Goal: Information Seeking & Learning: Learn about a topic

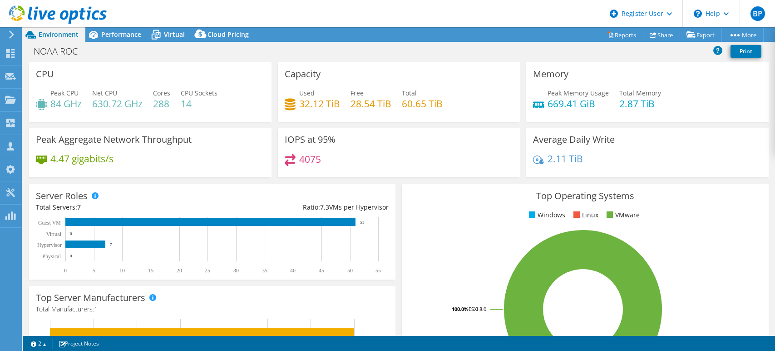
select select "USD"
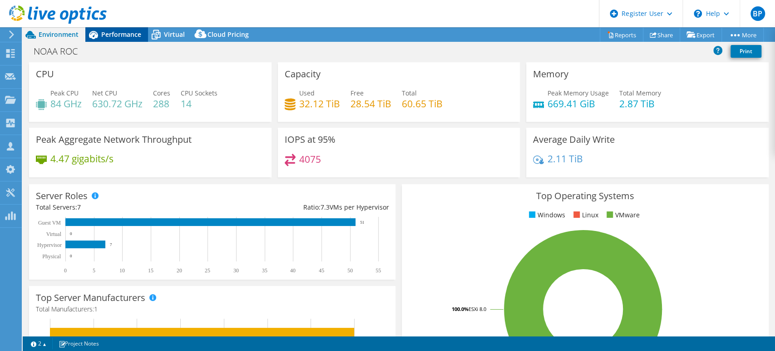
click at [127, 37] on span "Performance" at bounding box center [121, 34] width 40 height 9
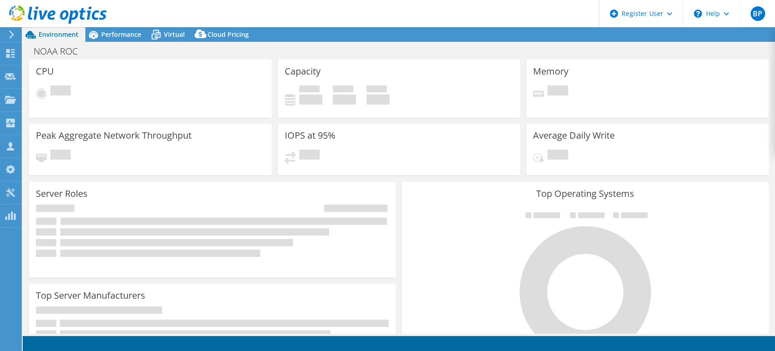
select select "USD"
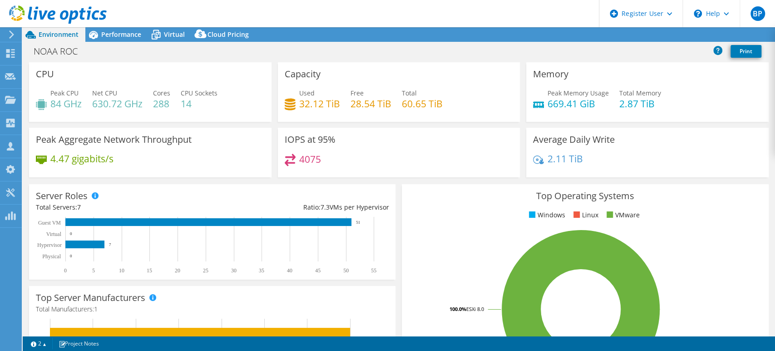
click at [9, 33] on icon at bounding box center [11, 34] width 7 height 8
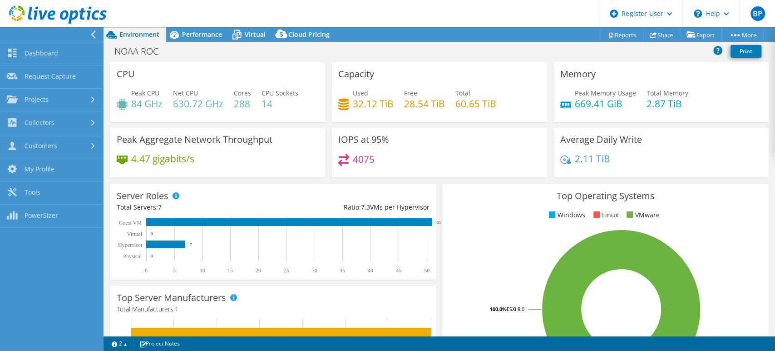
click at [17, 13] on icon at bounding box center [58, 14] width 98 height 19
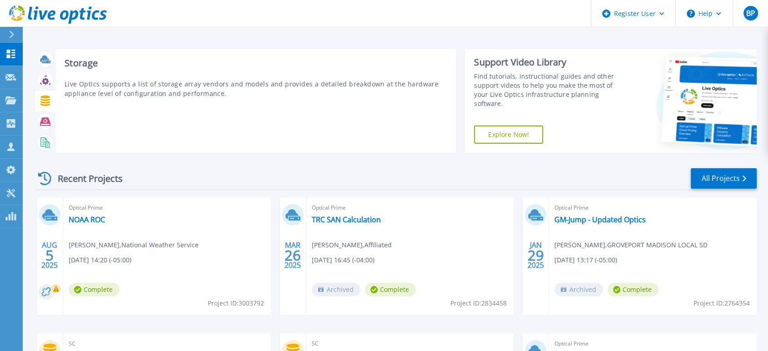
click at [43, 101] on icon at bounding box center [45, 100] width 10 height 10
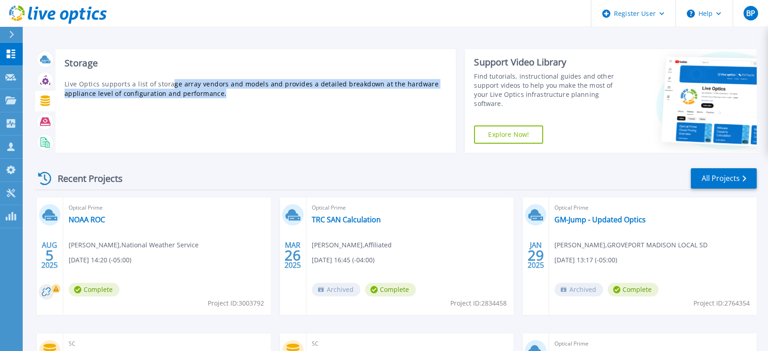
drag, startPoint x: 171, startPoint y: 83, endPoint x: 267, endPoint y: 92, distance: 96.3
click at [267, 92] on p "Live Optics supports a list of storage array vendors and models and provides a …" at bounding box center [256, 88] width 382 height 19
click at [205, 96] on p "Live Optics supports a list of storage array vendors and models and provides a …" at bounding box center [256, 88] width 382 height 19
drag, startPoint x: 228, startPoint y: 94, endPoint x: 64, endPoint y: 89, distance: 164.1
click at [63, 87] on div "Storage Live Optics supports a list of storage array vendors and models and pro…" at bounding box center [255, 101] width 400 height 104
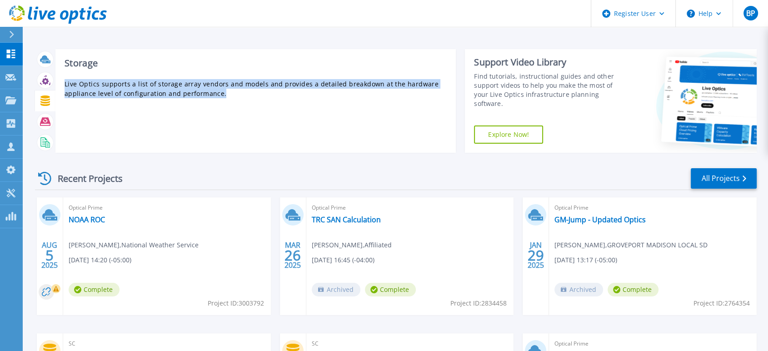
copy p "Live Optics supports a list of storage array vendors and models and provides a …"
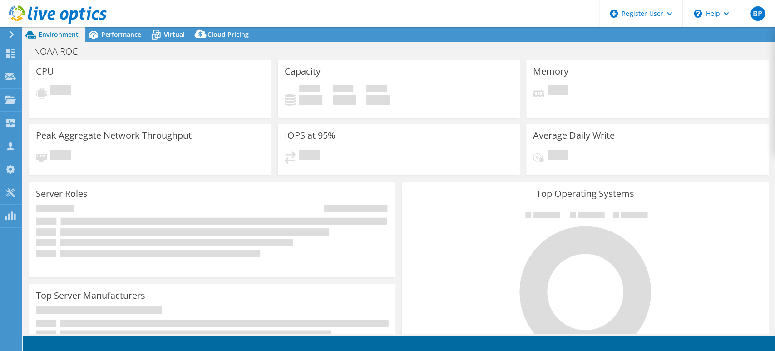
select select "USD"
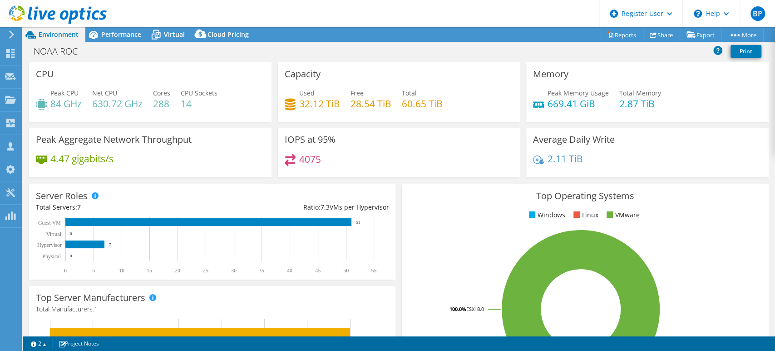
click at [194, 65] on div "CPU Peak CPU 84 GHz Net CPU 630.72 GHz Cores 288 CPU Sockets 14" at bounding box center [150, 92] width 243 height 60
click at [124, 33] on span "Performance" at bounding box center [121, 34] width 40 height 9
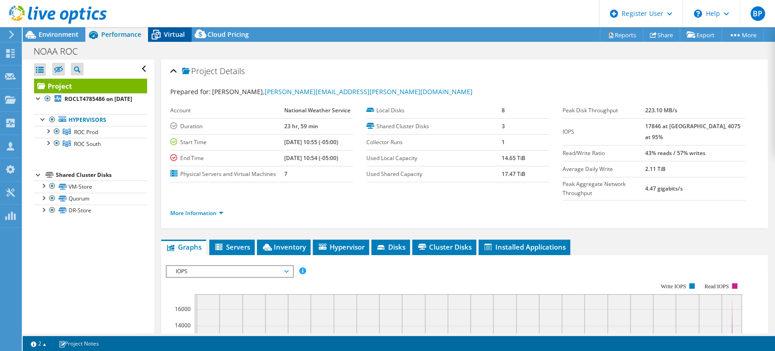
click at [167, 35] on span "Virtual" at bounding box center [174, 34] width 21 height 9
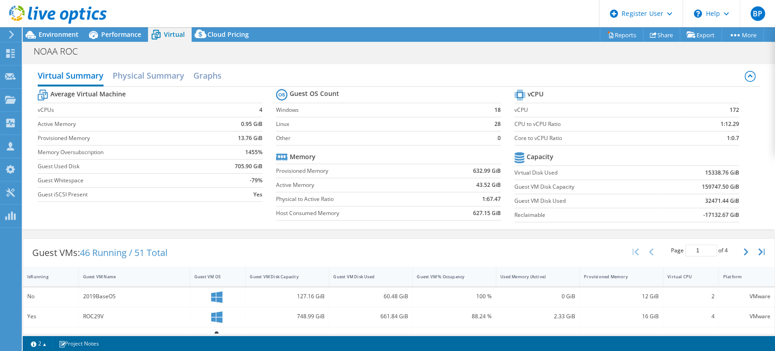
click at [209, 155] on td "1455%" at bounding box center [236, 152] width 54 height 14
click at [58, 32] on span "Environment" at bounding box center [59, 34] width 40 height 9
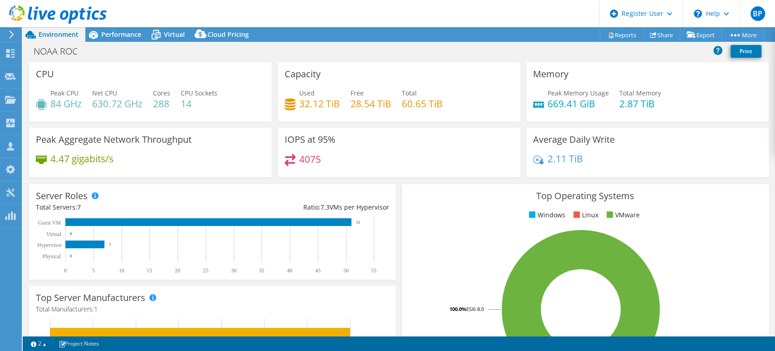
click at [129, 42] on div "NOAA ROC Print" at bounding box center [399, 52] width 753 height 20
click at [129, 30] on span "Performance" at bounding box center [121, 34] width 40 height 9
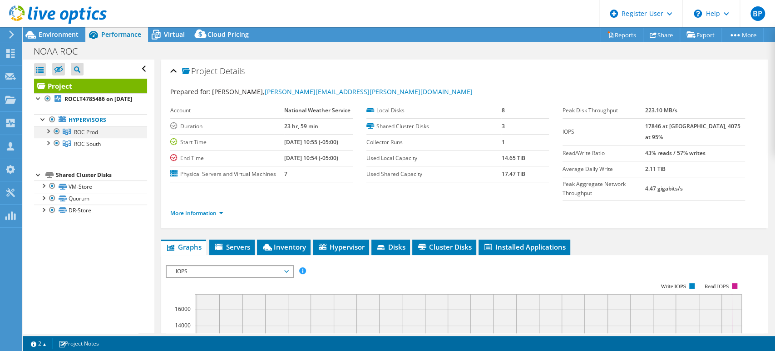
click at [48, 135] on div at bounding box center [47, 130] width 9 height 9
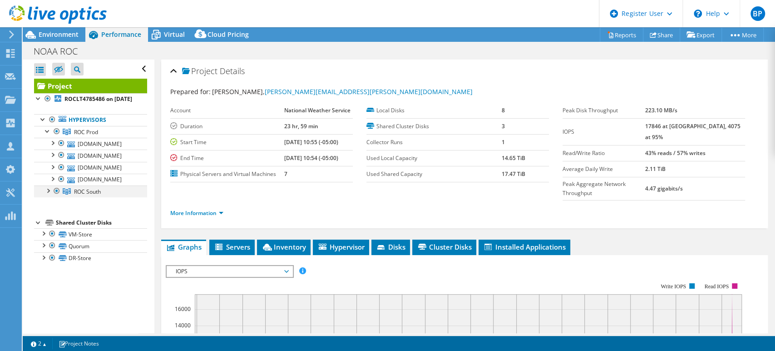
click at [45, 194] on div at bounding box center [47, 189] width 9 height 9
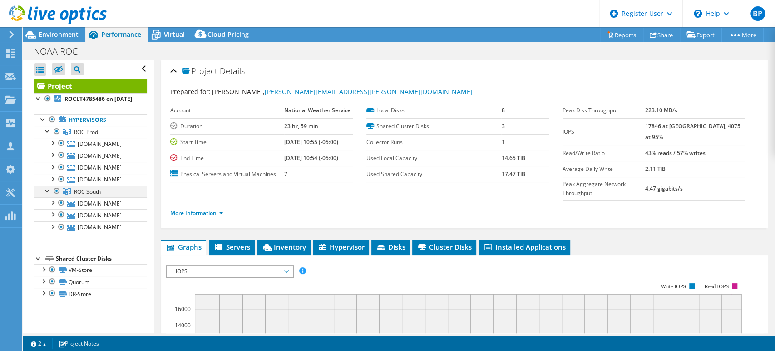
click at [55, 196] on div at bounding box center [56, 190] width 9 height 11
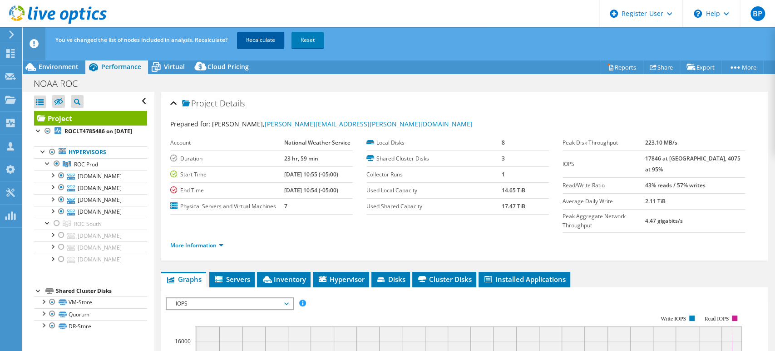
click at [266, 42] on link "Recalculate" at bounding box center [260, 40] width 47 height 16
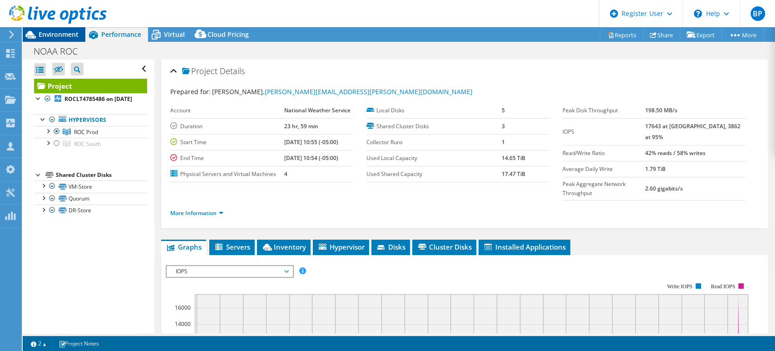
click at [66, 38] on span "Environment" at bounding box center [59, 34] width 40 height 9
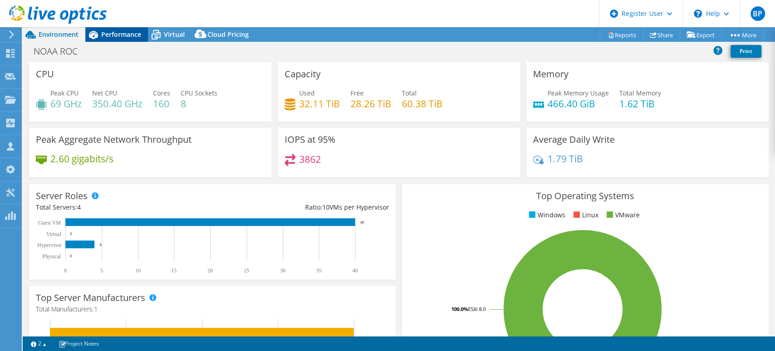
click at [109, 36] on span "Performance" at bounding box center [121, 34] width 40 height 9
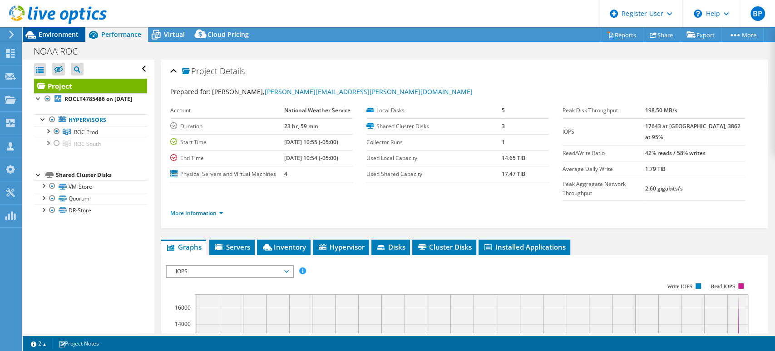
click at [61, 32] on span "Environment" at bounding box center [59, 34] width 40 height 9
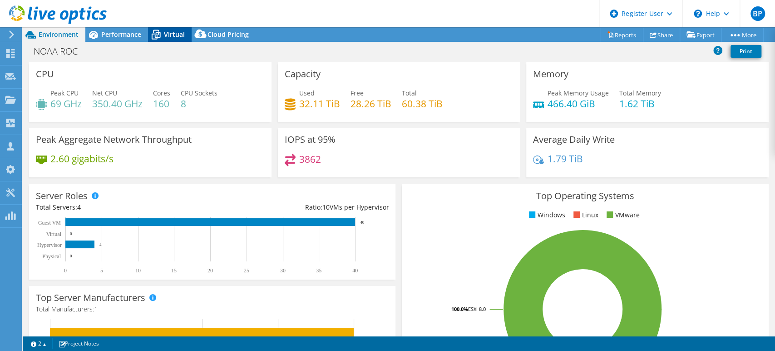
click at [183, 35] on span "Virtual" at bounding box center [174, 34] width 21 height 9
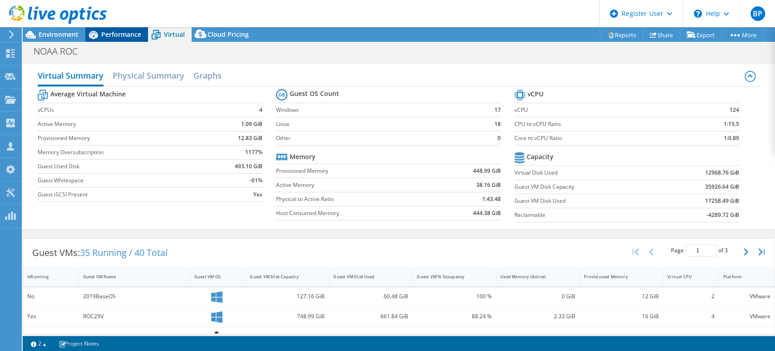
click at [130, 39] on span "Performance" at bounding box center [121, 34] width 40 height 9
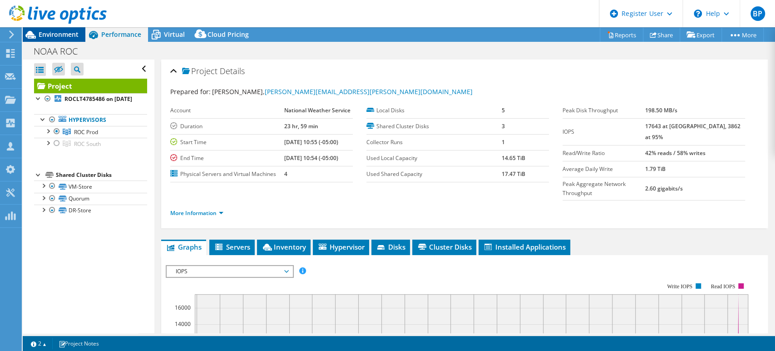
click at [61, 32] on span "Environment" at bounding box center [59, 34] width 40 height 9
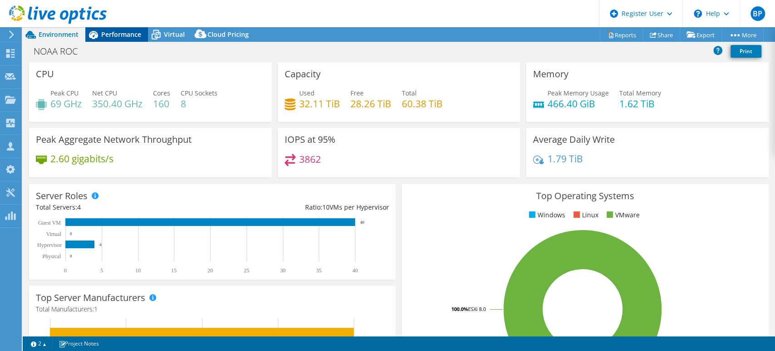
click at [115, 33] on span "Performance" at bounding box center [121, 34] width 40 height 9
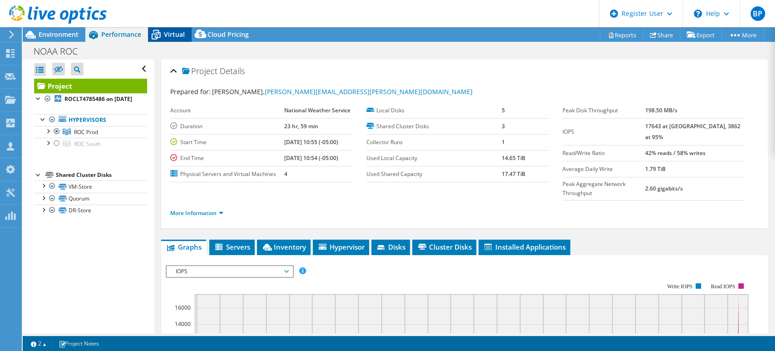
click at [159, 35] on icon at bounding box center [156, 35] width 9 height 7
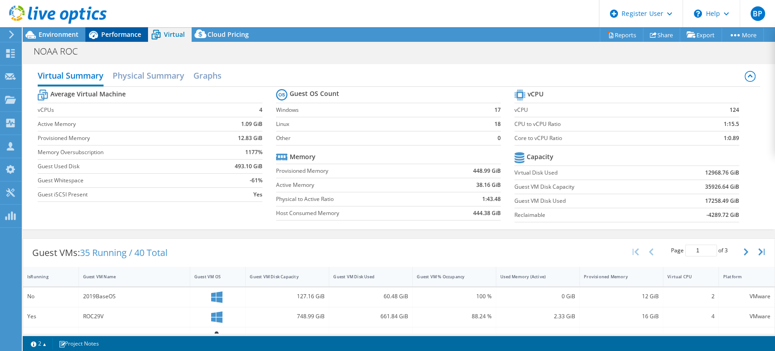
click at [114, 28] on div "Performance" at bounding box center [116, 34] width 63 height 15
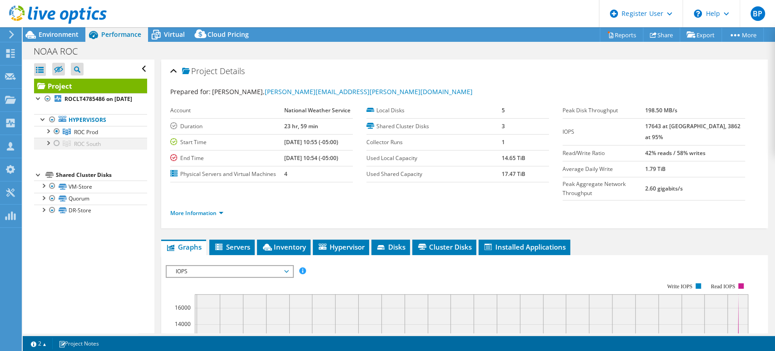
click at [55, 149] on div at bounding box center [56, 143] width 9 height 11
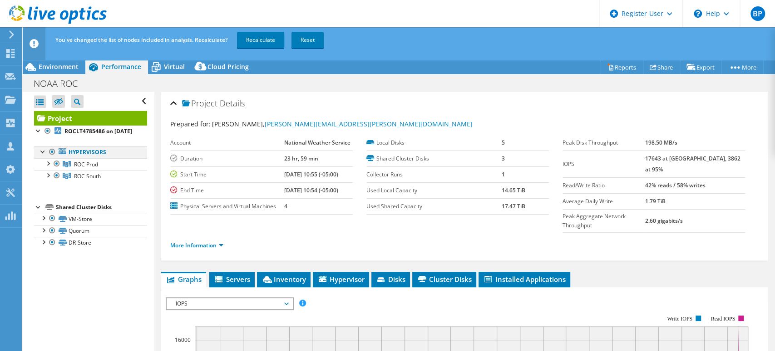
click at [52, 157] on div at bounding box center [52, 151] width 9 height 11
click at [253, 41] on link "Recalculate" at bounding box center [260, 40] width 47 height 16
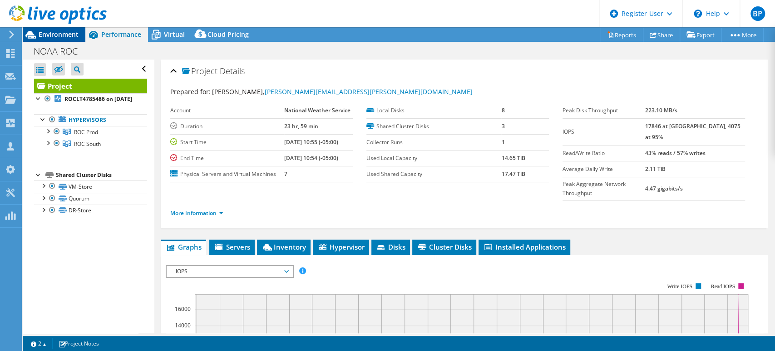
click at [66, 34] on span "Environment" at bounding box center [59, 34] width 40 height 9
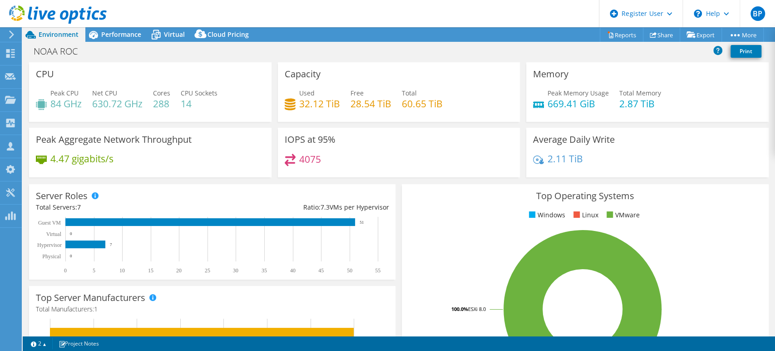
click at [334, 159] on div "4075" at bounding box center [399, 164] width 229 height 20
click at [121, 32] on span "Performance" at bounding box center [121, 34] width 40 height 9
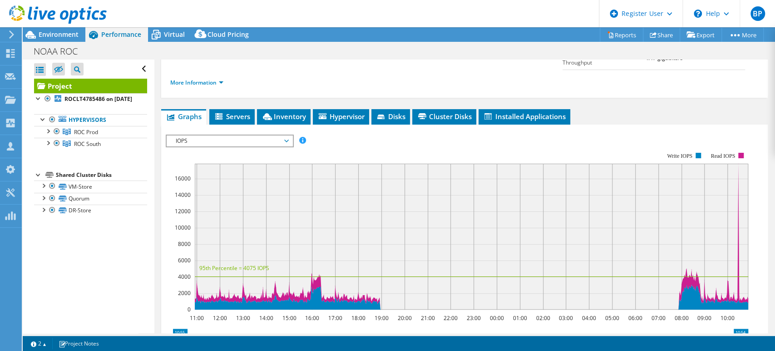
scroll to position [151, 0]
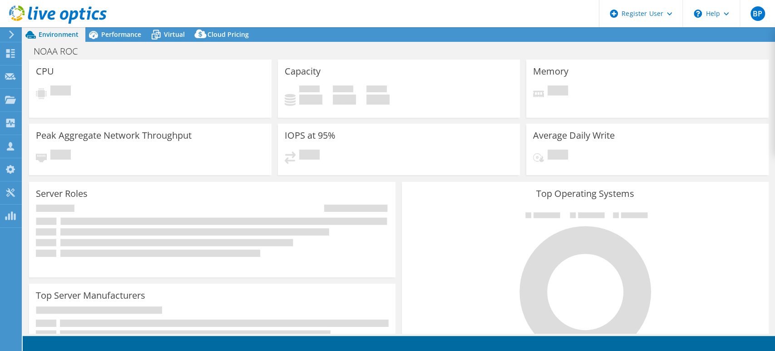
select select "USD"
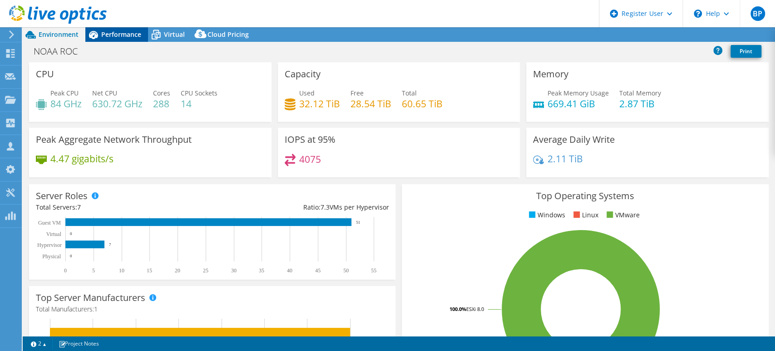
click at [132, 38] on span "Performance" at bounding box center [121, 34] width 40 height 9
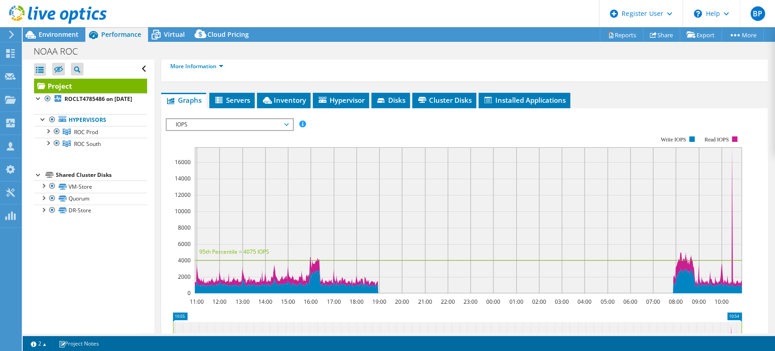
scroll to position [101, 0]
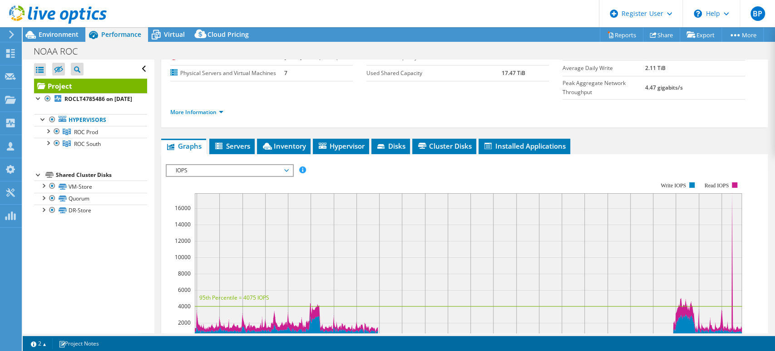
click at [236, 165] on span "IOPS" at bounding box center [229, 170] width 117 height 11
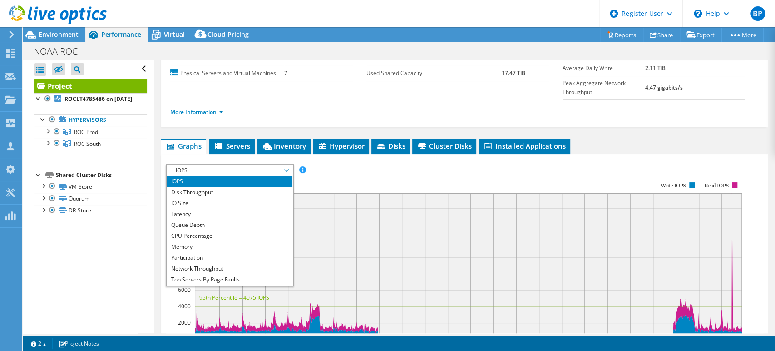
click at [371, 169] on rect at bounding box center [454, 260] width 577 height 182
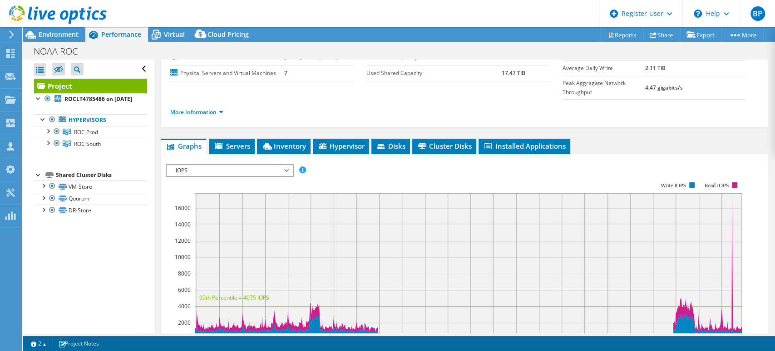
click at [251, 165] on span "IOPS" at bounding box center [229, 170] width 117 height 11
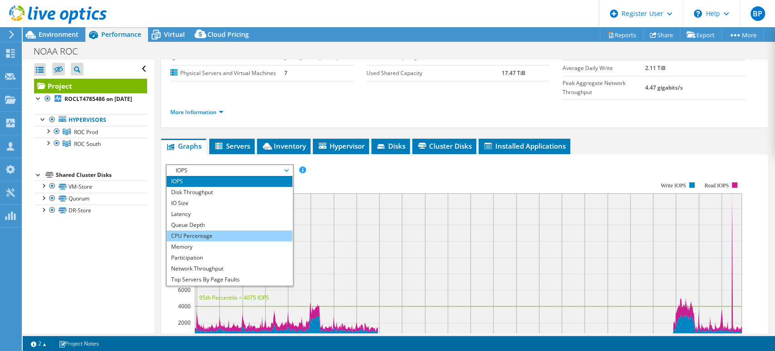
click at [199, 230] on li "CPU Percentage" at bounding box center [230, 235] width 126 height 11
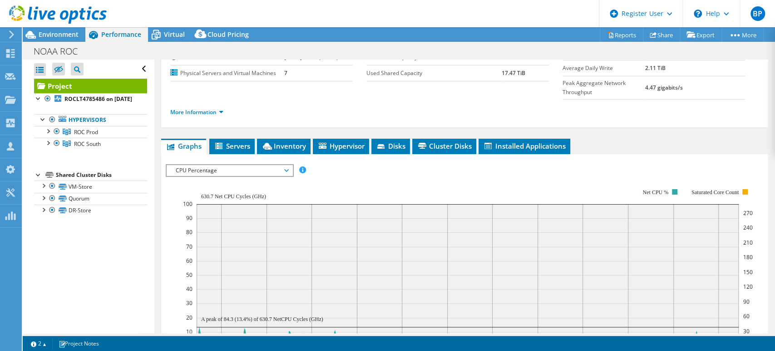
scroll to position [151, 0]
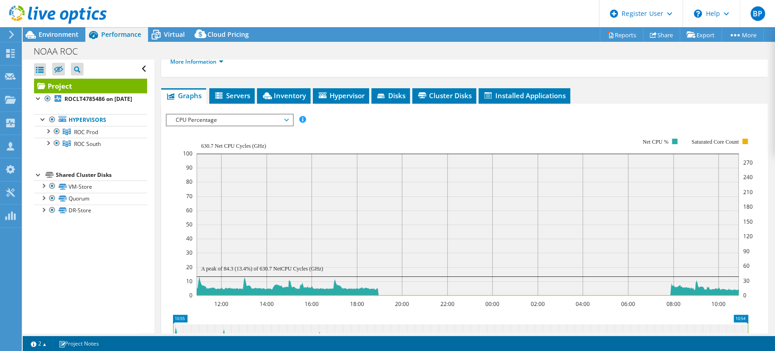
click at [248, 114] on span "CPU Percentage" at bounding box center [229, 119] width 117 height 11
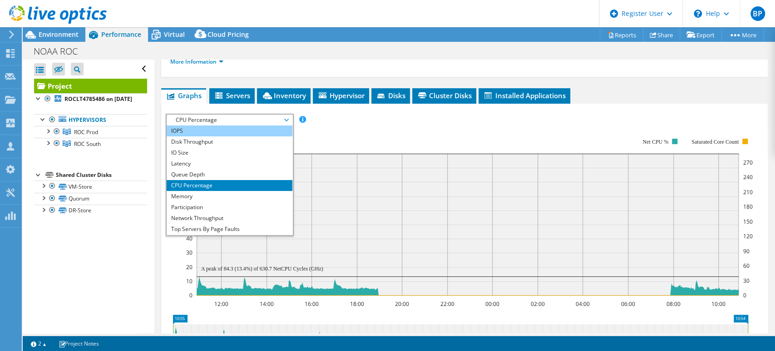
click at [224, 125] on li "IOPS" at bounding box center [230, 130] width 126 height 11
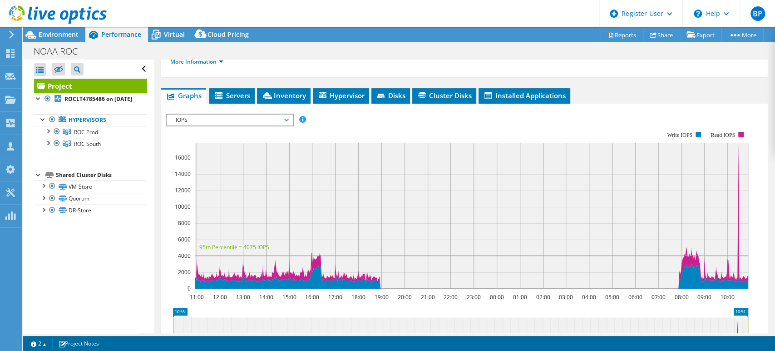
click at [222, 114] on span "IOPS" at bounding box center [229, 119] width 117 height 11
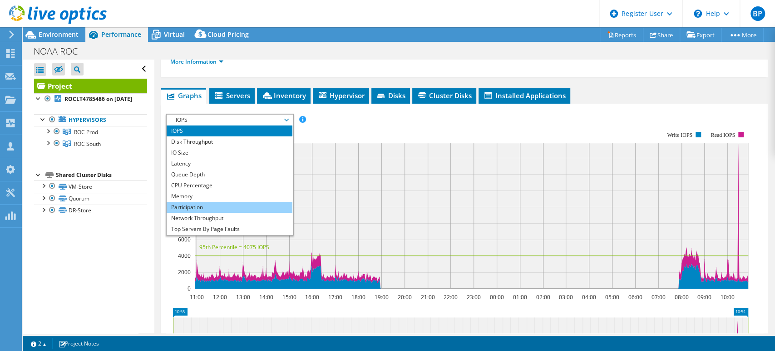
click at [209, 202] on li "Participation" at bounding box center [230, 207] width 126 height 11
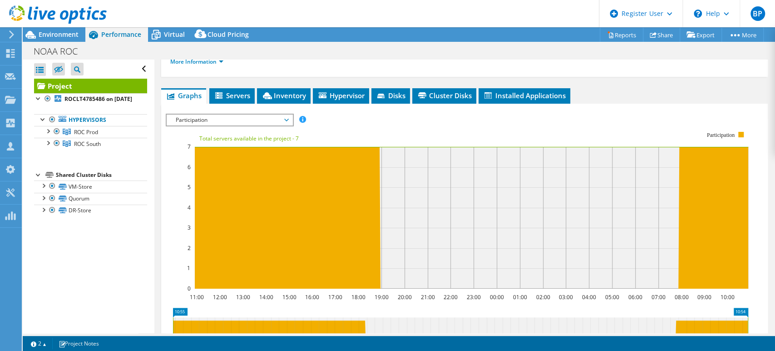
click at [256, 114] on span "Participation" at bounding box center [229, 119] width 117 height 11
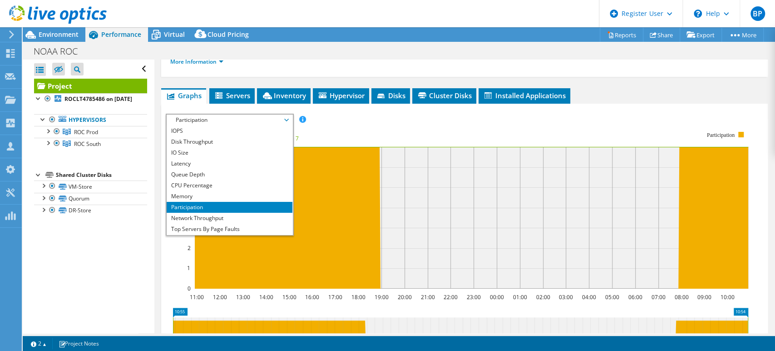
click at [701, 114] on div "IOPS Disk Throughput IO Size Latency Queue Depth CPU Percentage Memory Page Fau…" at bounding box center [465, 120] width 598 height 12
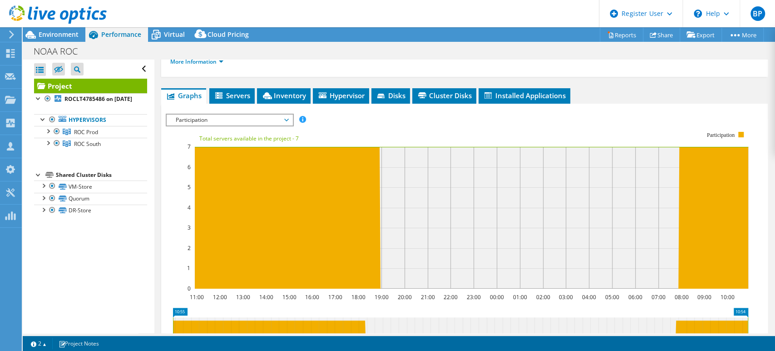
click at [337, 119] on rect at bounding box center [457, 210] width 583 height 182
click at [274, 114] on span "Participation" at bounding box center [229, 119] width 117 height 11
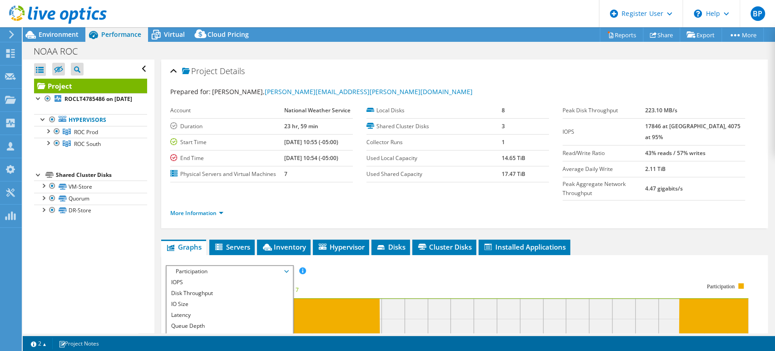
scroll to position [101, 0]
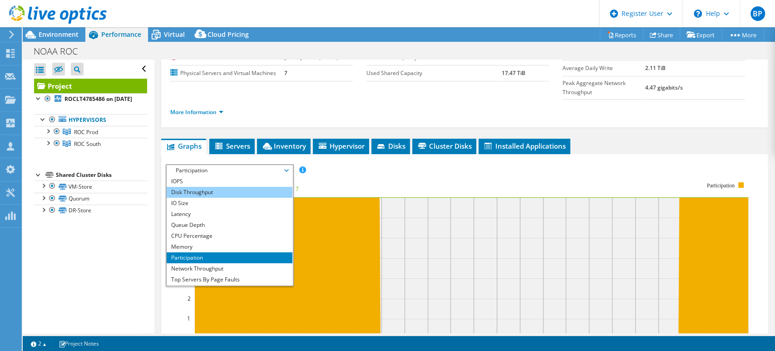
click at [224, 187] on li "Disk Throughput" at bounding box center [230, 192] width 126 height 11
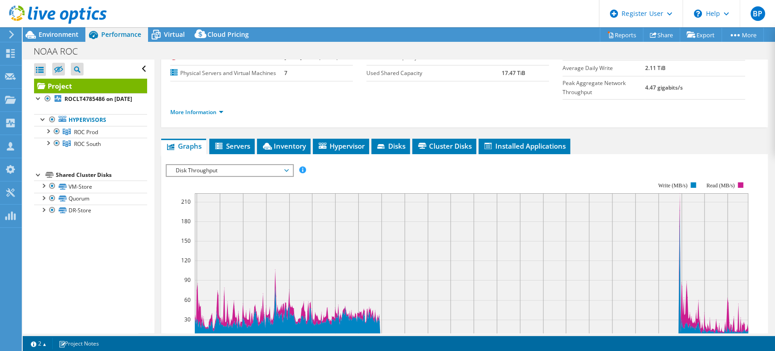
click at [222, 165] on span "Disk Throughput" at bounding box center [229, 170] width 117 height 11
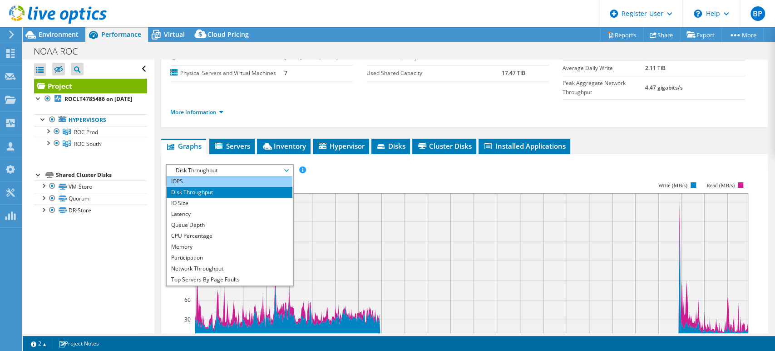
click at [212, 176] on li "IOPS" at bounding box center [230, 181] width 126 height 11
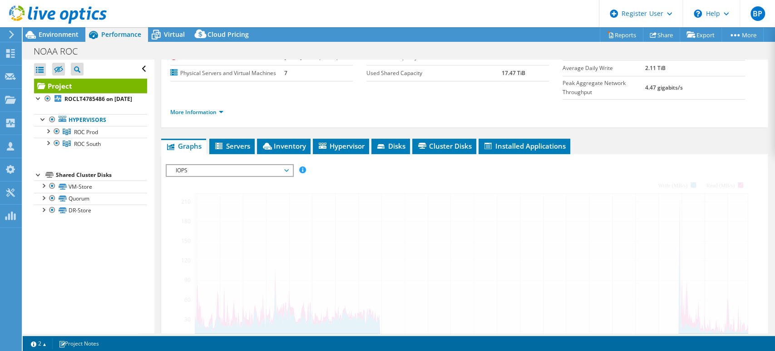
click at [346, 164] on div at bounding box center [465, 319] width 598 height 310
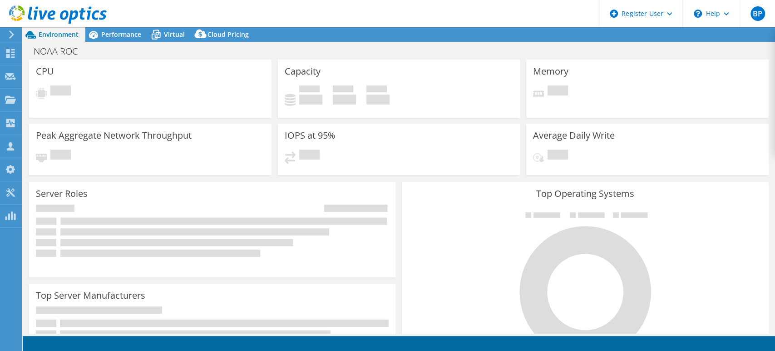
select select "USD"
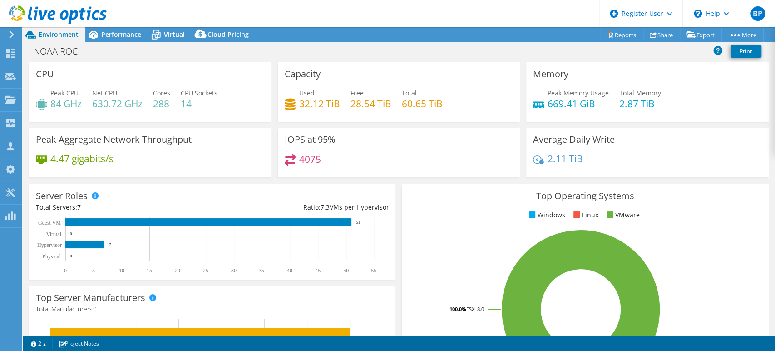
click at [389, 160] on div "4075" at bounding box center [399, 164] width 229 height 20
click at [395, 168] on div "4075" at bounding box center [399, 164] width 229 height 20
click at [136, 32] on span "Performance" at bounding box center [121, 34] width 40 height 9
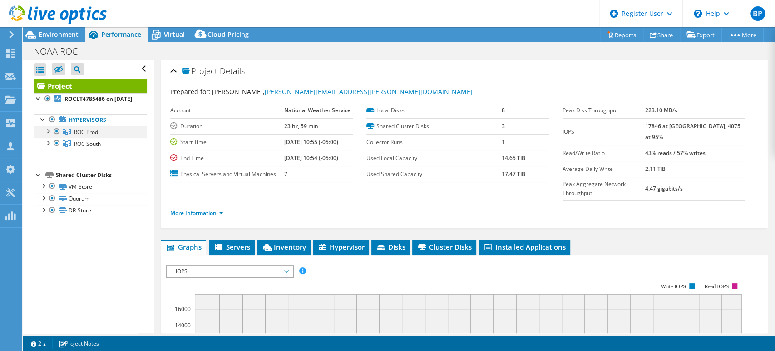
click at [49, 135] on div at bounding box center [47, 130] width 9 height 9
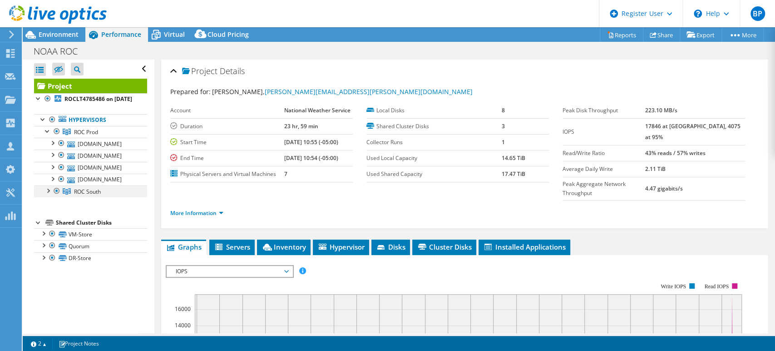
click at [47, 194] on div at bounding box center [47, 189] width 9 height 9
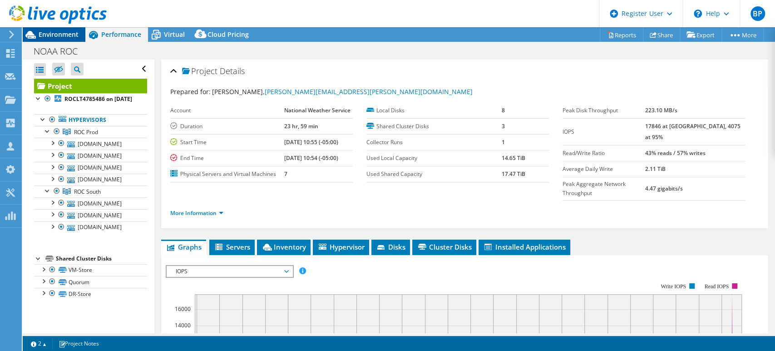
click at [66, 36] on span "Environment" at bounding box center [59, 34] width 40 height 9
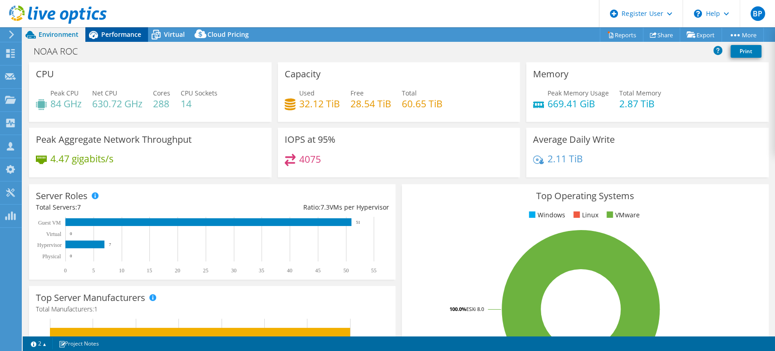
click at [127, 39] on div "Performance" at bounding box center [116, 34] width 63 height 15
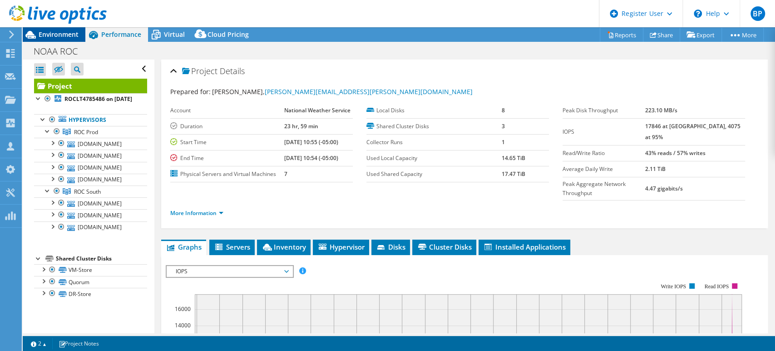
drag, startPoint x: 59, startPoint y: 34, endPoint x: 64, endPoint y: 36, distance: 6.1
click at [59, 34] on span "Environment" at bounding box center [59, 34] width 40 height 9
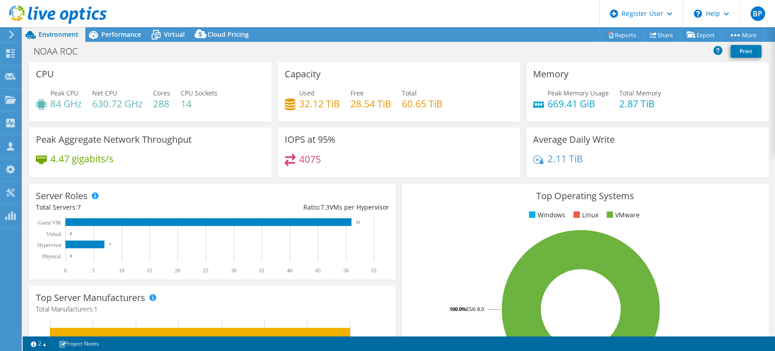
click at [340, 118] on div "Capacity Used 32.12 TiB Free 28.54 TiB Total 60.65 TiB" at bounding box center [399, 92] width 243 height 60
drag, startPoint x: 134, startPoint y: 35, endPoint x: 130, endPoint y: 46, distance: 11.6
click at [134, 35] on span "Performance" at bounding box center [121, 34] width 40 height 9
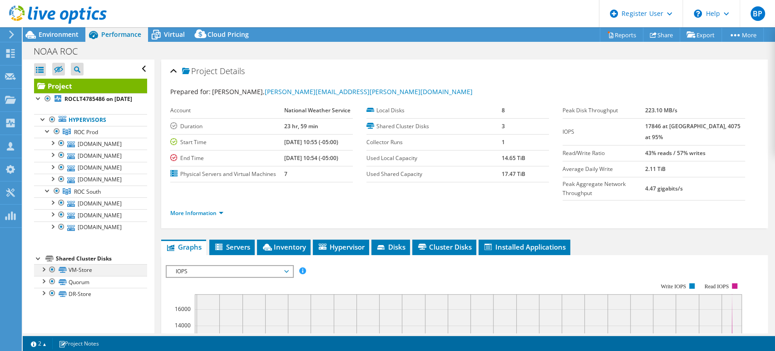
click at [40, 273] on div at bounding box center [43, 268] width 9 height 9
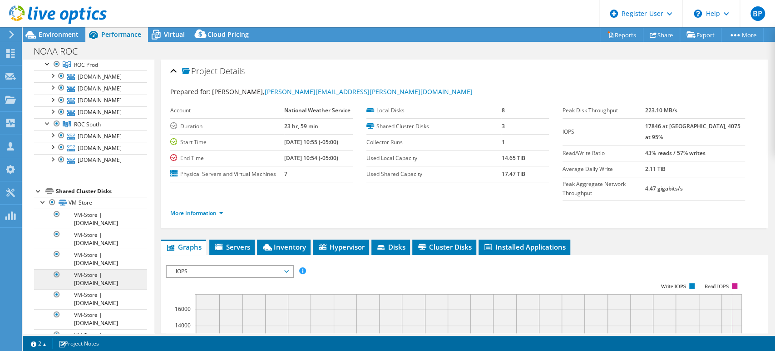
scroll to position [85, 0]
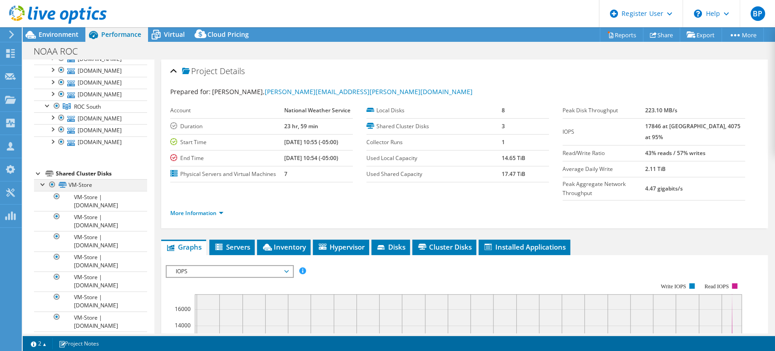
click at [40, 188] on div at bounding box center [43, 183] width 9 height 9
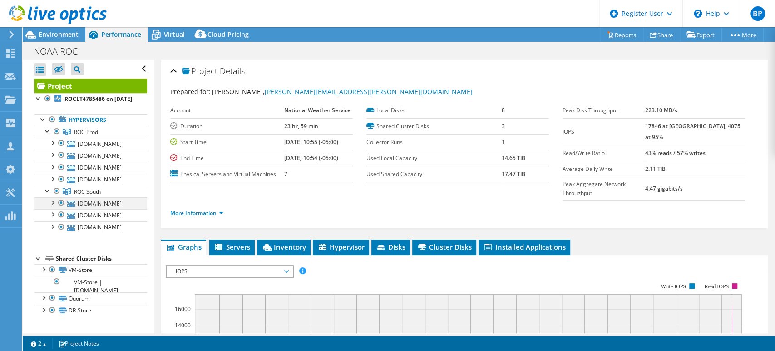
scroll to position [0, 0]
click at [621, 206] on ul "More Information" at bounding box center [464, 212] width 589 height 12
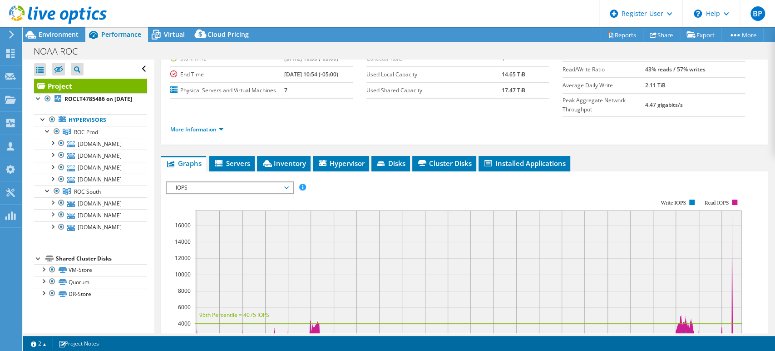
scroll to position [101, 0]
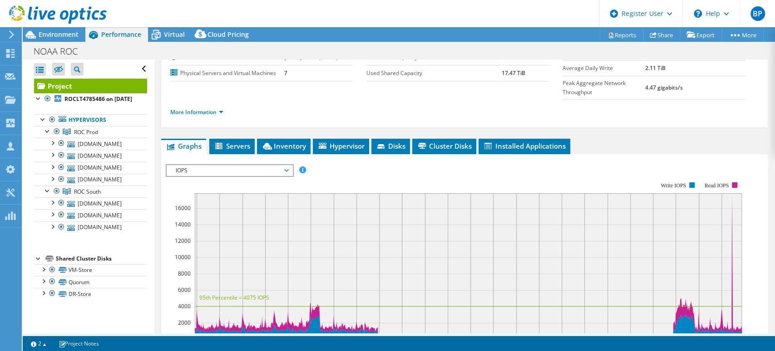
click at [591, 169] on rect at bounding box center [454, 260] width 577 height 182
drag, startPoint x: 391, startPoint y: 155, endPoint x: 369, endPoint y: 158, distance: 22.4
click at [391, 169] on rect at bounding box center [454, 260] width 577 height 182
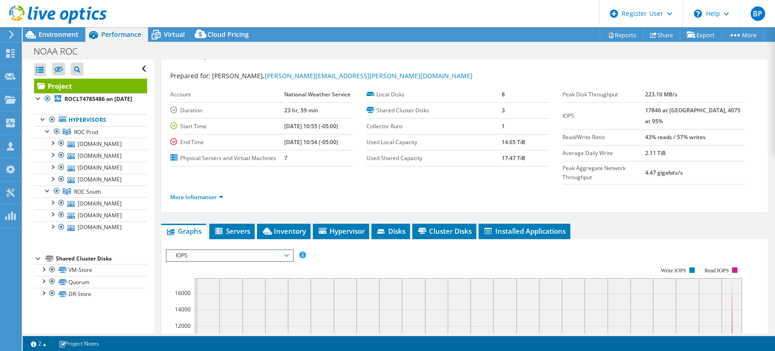
scroll to position [0, 0]
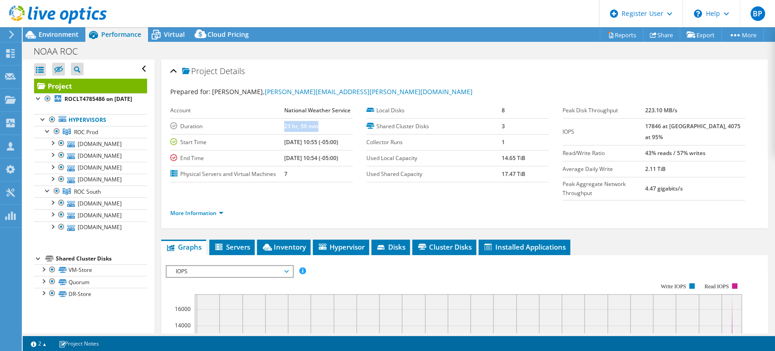
drag, startPoint x: 280, startPoint y: 126, endPoint x: 328, endPoint y: 124, distance: 48.2
click at [322, 122] on tr "Duration 23 hr, 59 min" at bounding box center [261, 126] width 183 height 16
click at [328, 124] on td "23 hr, 59 min" at bounding box center [318, 126] width 69 height 16
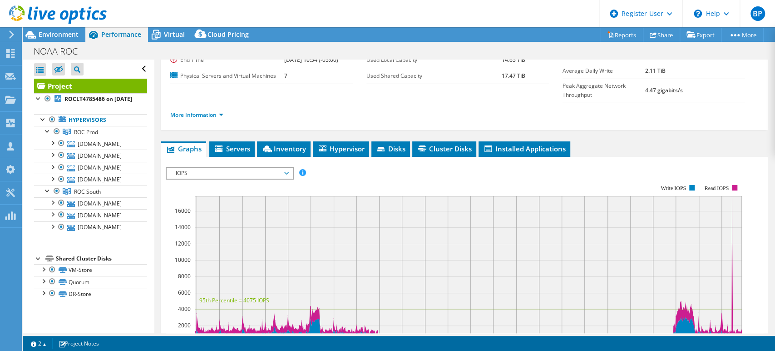
scroll to position [101, 0]
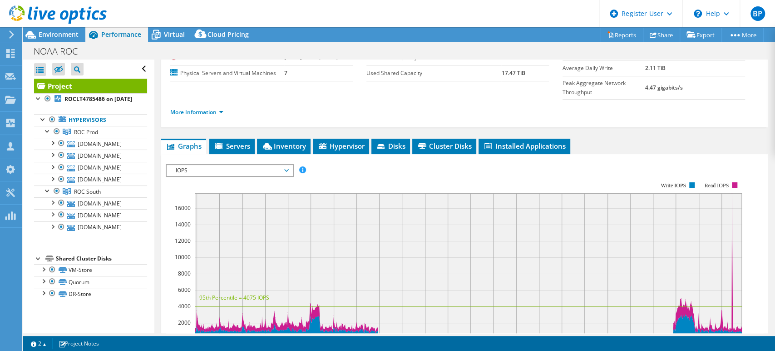
click at [270, 165] on span "IOPS" at bounding box center [229, 170] width 117 height 11
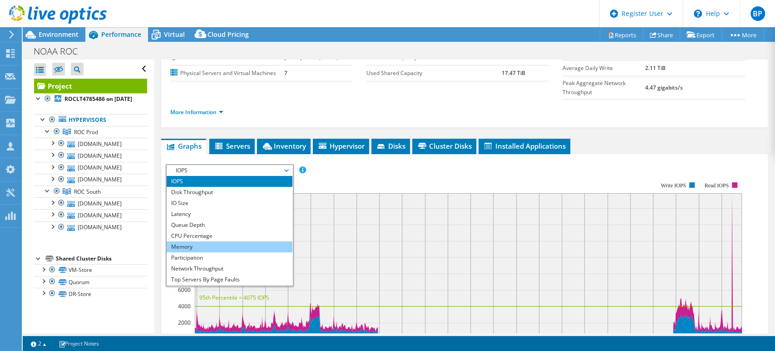
drag, startPoint x: 199, startPoint y: 241, endPoint x: 214, endPoint y: 231, distance: 17.3
click at [199, 252] on li "Participation" at bounding box center [230, 257] width 126 height 11
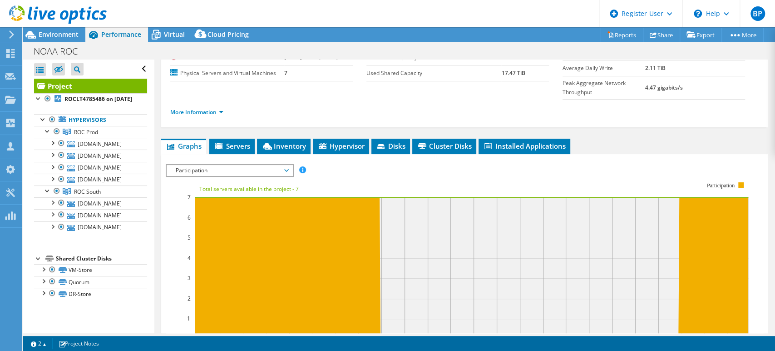
click at [273, 165] on span "Participation" at bounding box center [229, 170] width 117 height 11
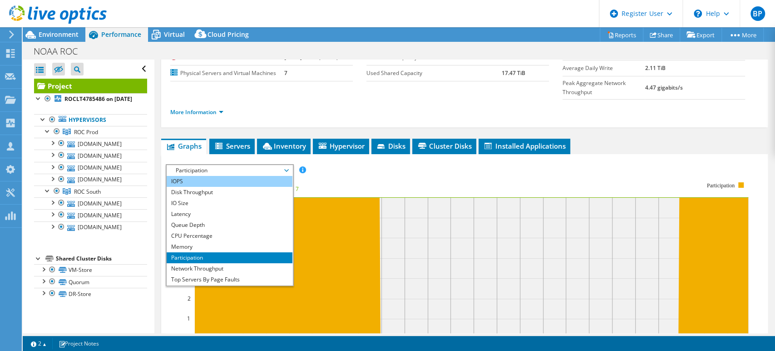
click at [256, 176] on li "IOPS" at bounding box center [230, 181] width 126 height 11
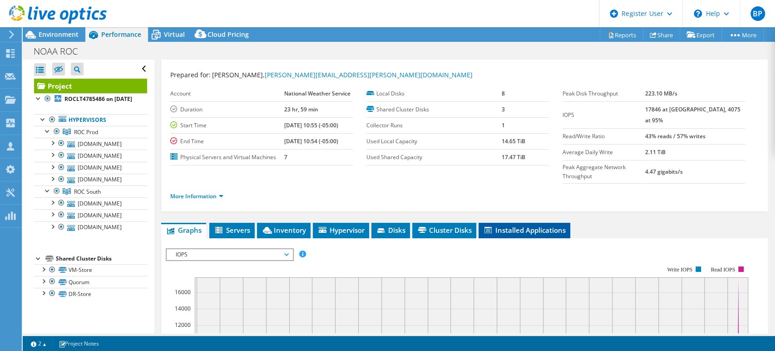
scroll to position [0, 0]
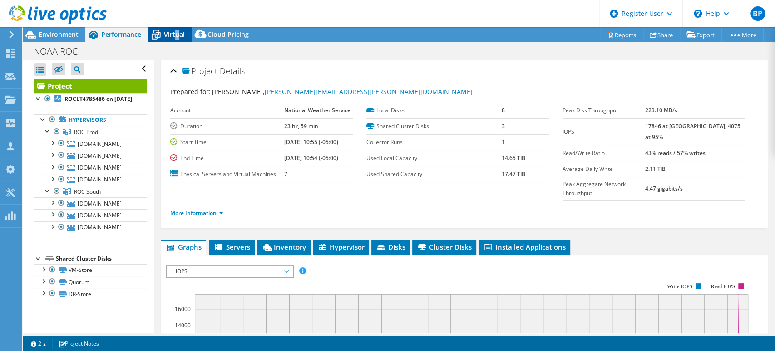
click at [177, 32] on span "Virtual" at bounding box center [174, 34] width 21 height 9
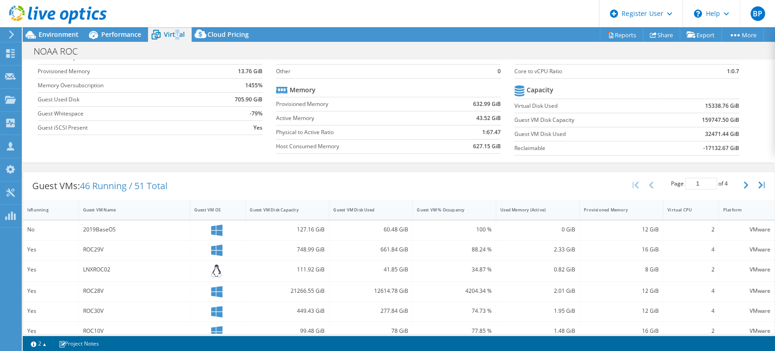
scroll to position [50, 0]
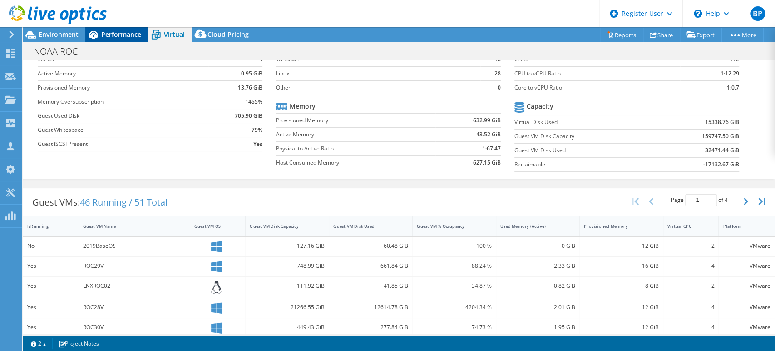
click at [138, 33] on span "Performance" at bounding box center [121, 34] width 40 height 9
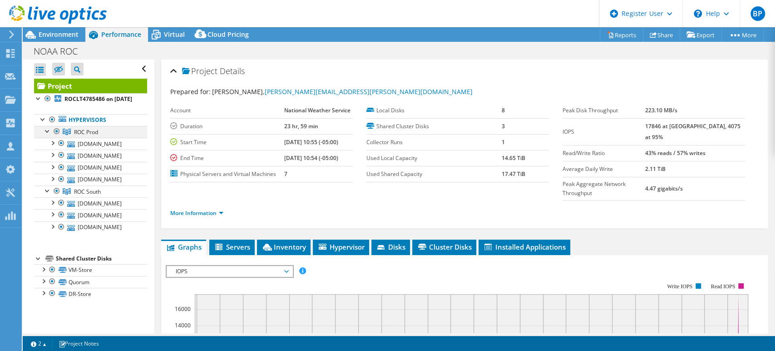
click at [56, 137] on div at bounding box center [56, 131] width 9 height 11
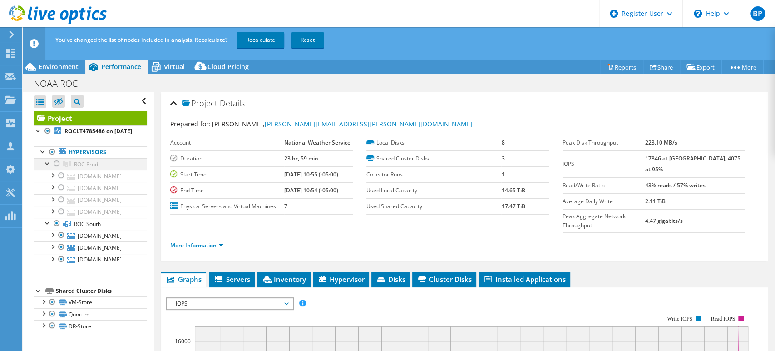
click at [55, 169] on div at bounding box center [56, 163] width 9 height 11
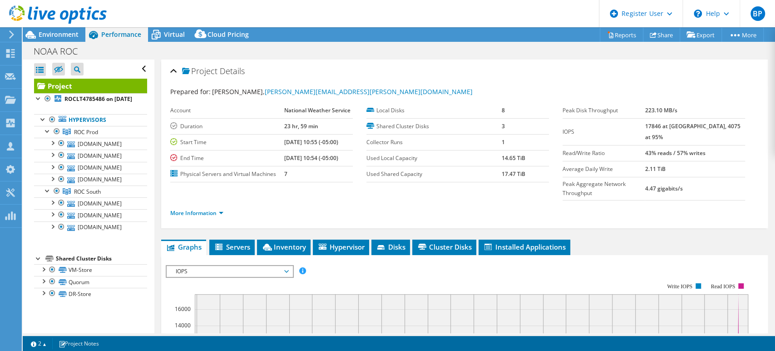
click at [613, 239] on ul "Graphs Servers Inventory Hypervisor Disks Cluster Disks Installed Applications" at bounding box center [464, 246] width 607 height 15
click at [280, 220] on div "Project Details Prepared for: Gary Parks, gary.a.parks@noaa.gov Account Nationa…" at bounding box center [464, 349] width 621 height 578
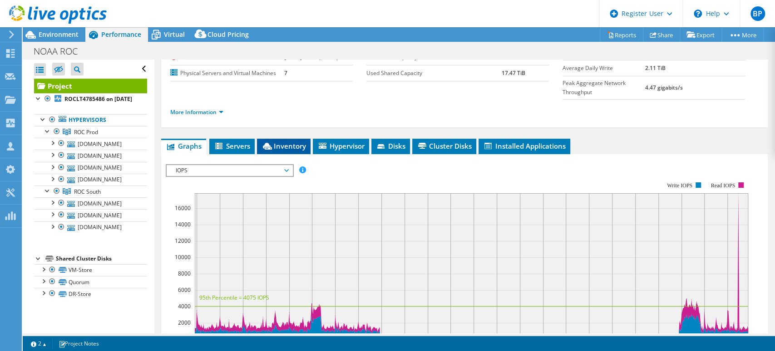
click at [285, 141] on span "Inventory" at bounding box center [284, 145] width 45 height 9
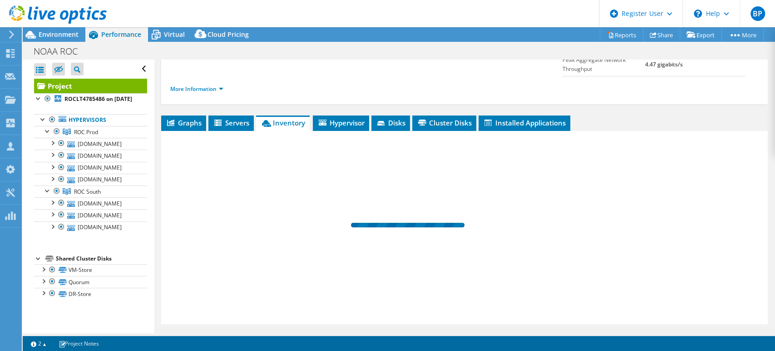
scroll to position [130, 0]
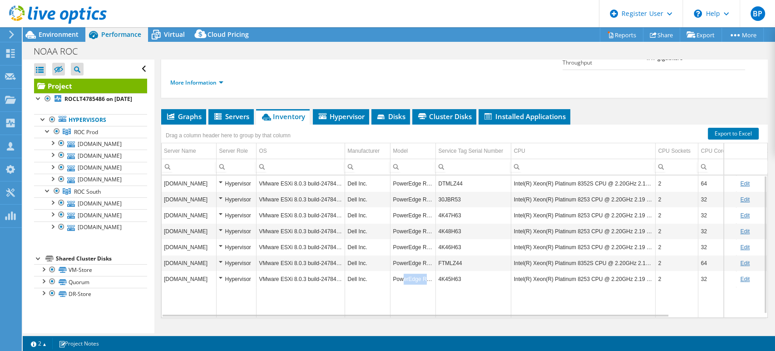
drag, startPoint x: 403, startPoint y: 263, endPoint x: 437, endPoint y: 262, distance: 33.6
click at [437, 271] on tr "rocesx5.roc.noaa.gov Hypervisor VMware ESXi 8.0.3 build-24784735 Dell Inc. Powe…" at bounding box center [514, 279] width 705 height 16
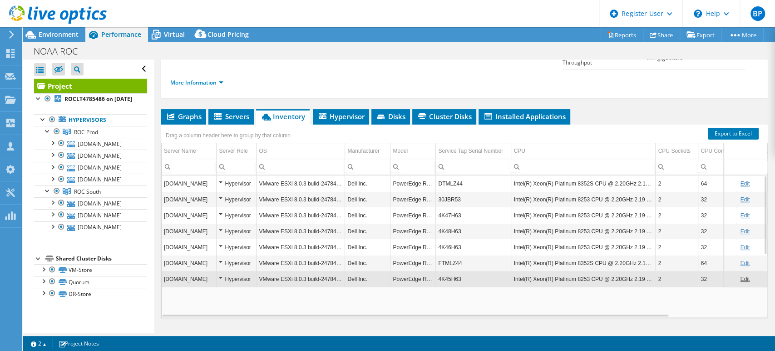
click at [425, 271] on td "PowerEdge R740" at bounding box center [413, 279] width 45 height 16
click at [421, 308] on div "Graphs Servers Inventory Hypervisor Disks Cluster Disks Installed Applications …" at bounding box center [464, 222] width 607 height 227
click at [212, 305] on div "Graphs Servers Inventory Hypervisor Disks Cluster Disks Installed Applications …" at bounding box center [464, 222] width 607 height 227
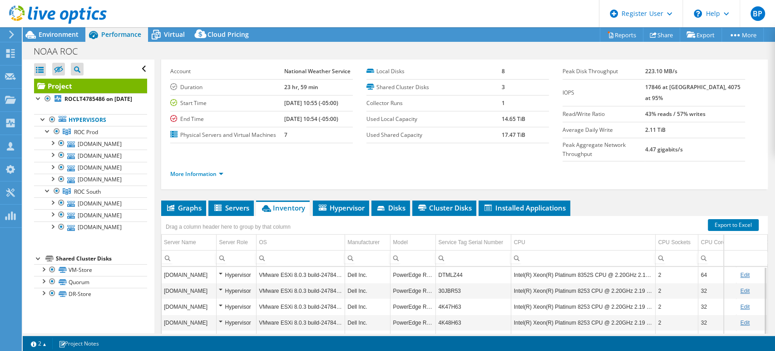
scroll to position [0, 0]
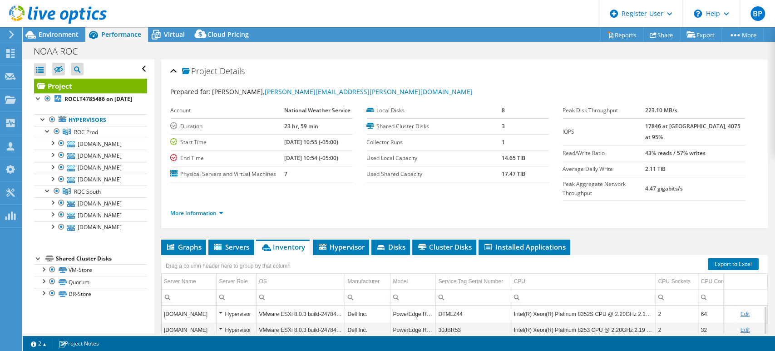
click at [374, 56] on div "NOAA ROC Print" at bounding box center [399, 51] width 753 height 17
